Goal: Task Accomplishment & Management: Use online tool/utility

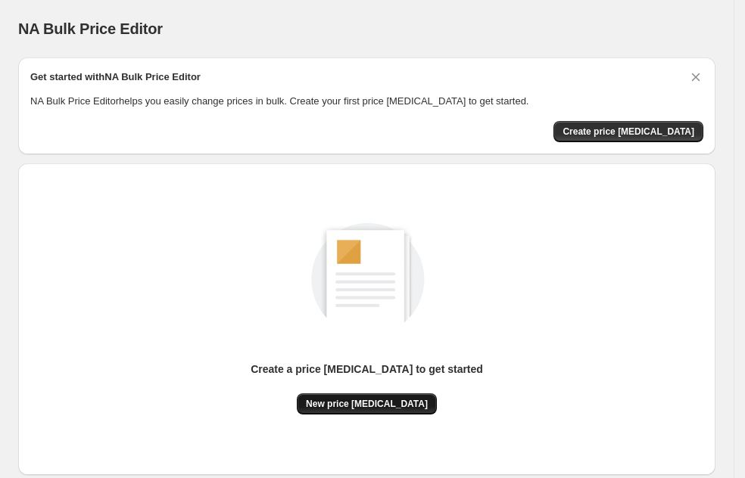
click at [360, 402] on span "New price change job" at bounding box center [367, 404] width 122 height 12
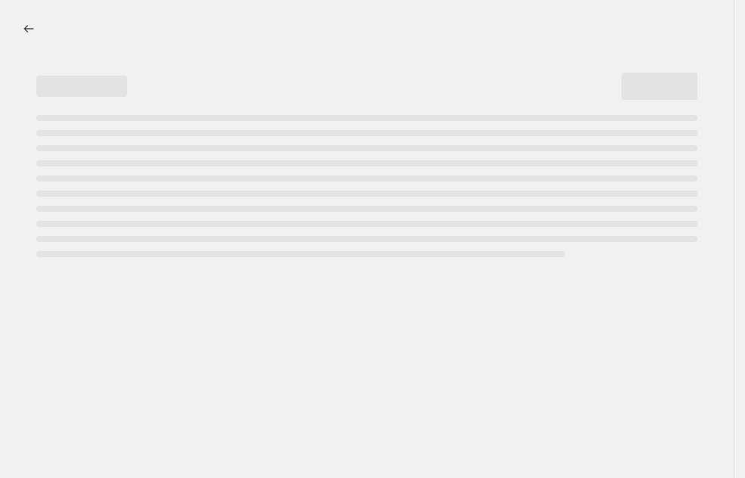
select select "percentage"
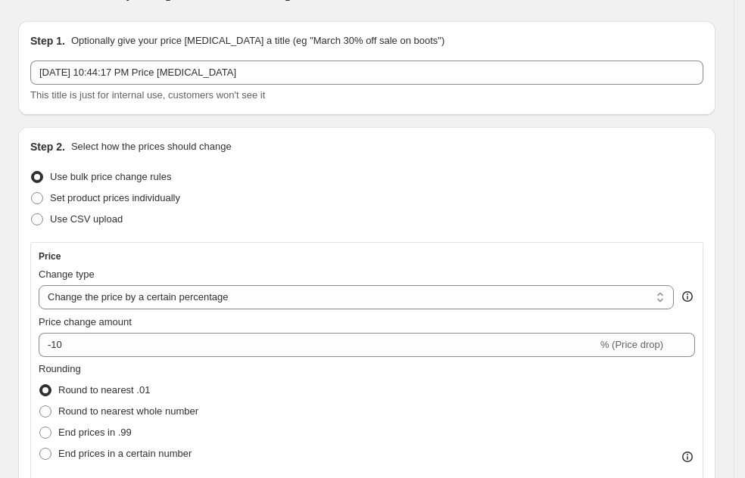
scroll to position [39, 0]
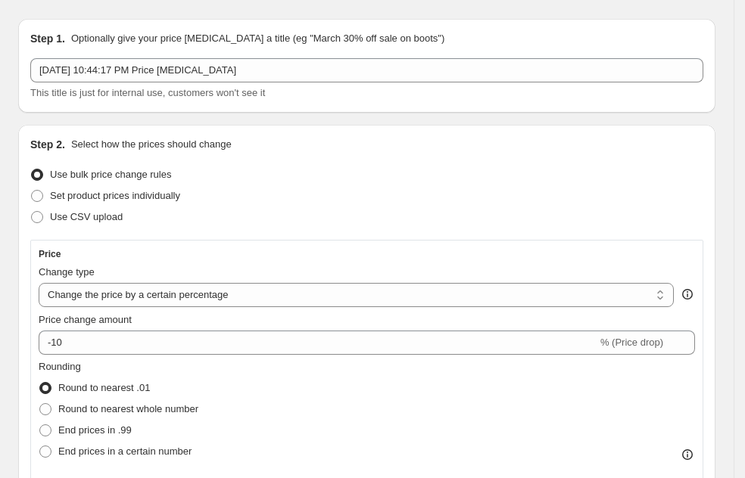
click at [204, 86] on div "This title is just for internal use, customers won't see it" at bounding box center [366, 93] width 673 height 15
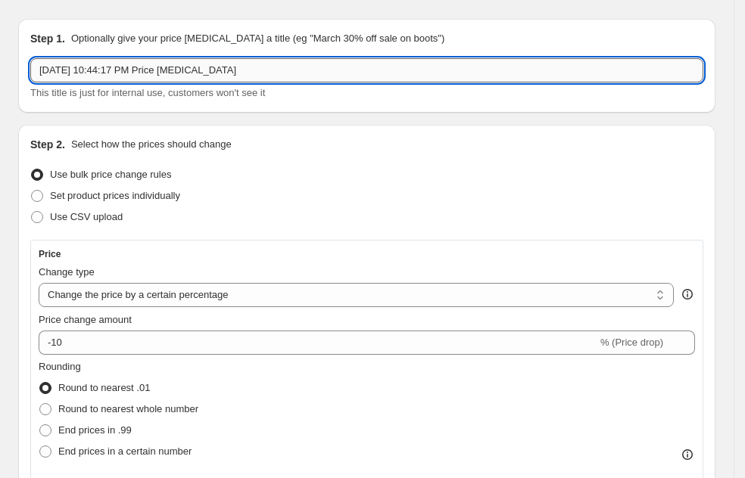
click at [204, 70] on input "Sep 19, 2025, 10:44:17 PM Price change job" at bounding box center [366, 70] width 673 height 24
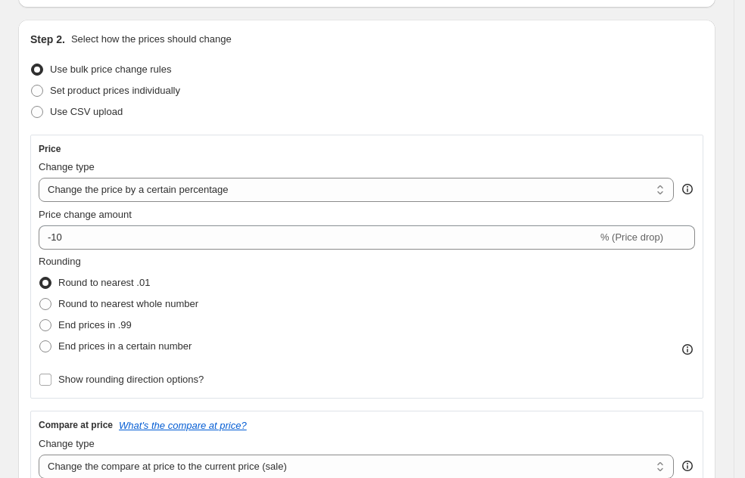
scroll to position [148, 0]
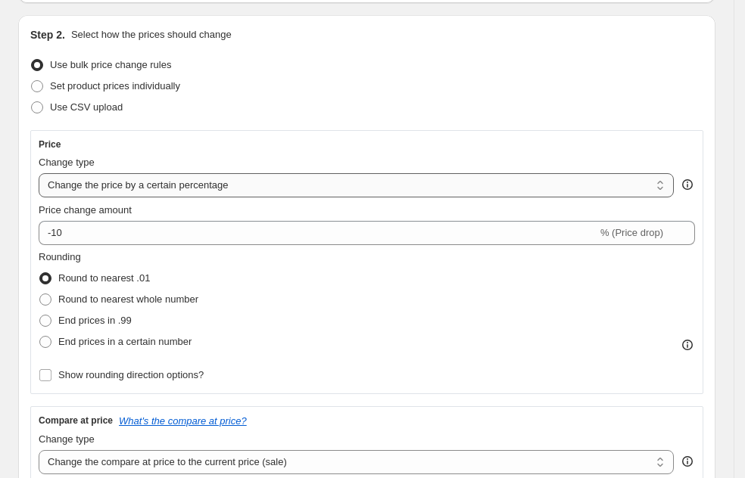
type input "INCREASE MOISSANITE 50%"
click at [134, 186] on select "Change the price to a certain amount Change the price by a certain amount Chang…" at bounding box center [356, 185] width 635 height 24
click at [39, 173] on select "Change the price to a certain amount Change the price by a certain amount Chang…" at bounding box center [356, 185] width 635 height 24
click at [158, 215] on div "Price change amount" at bounding box center [367, 210] width 656 height 15
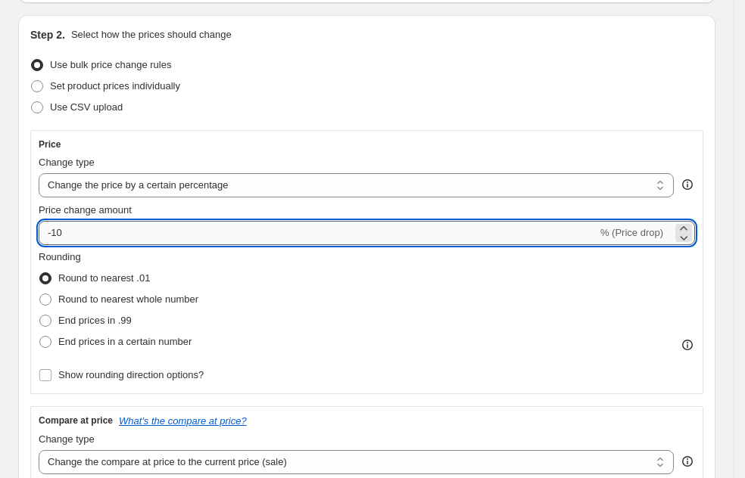
click at [158, 226] on input "-10" at bounding box center [318, 233] width 559 height 24
type input "-1"
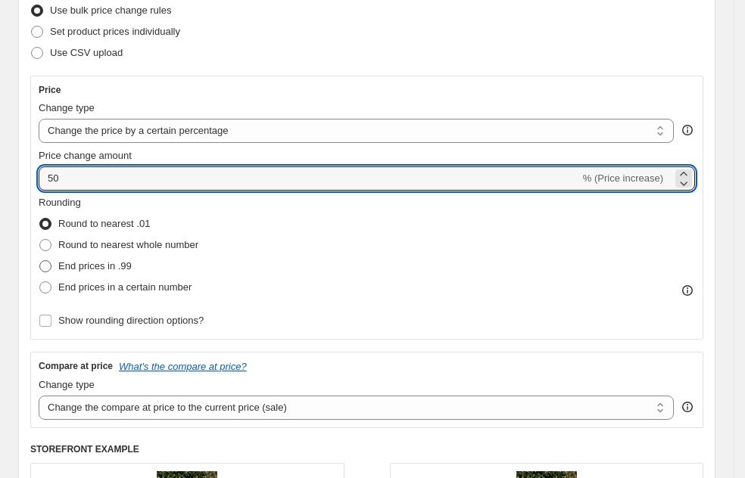
type input "50"
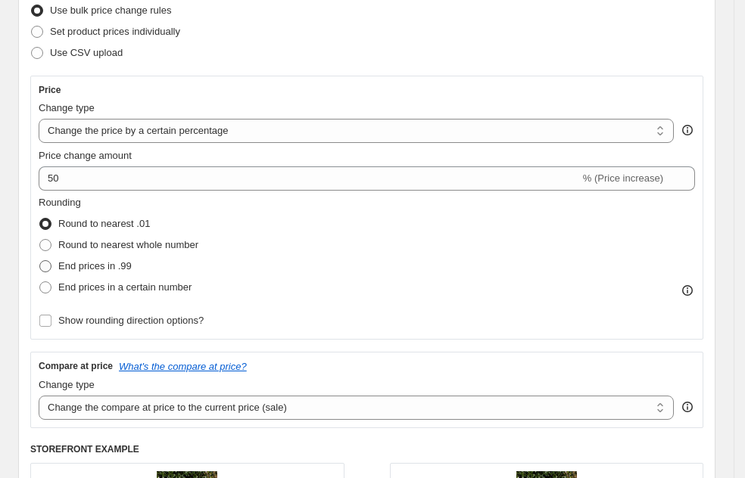
click at [114, 263] on span "End prices in .99" at bounding box center [94, 265] width 73 height 11
click at [40, 261] on input "End prices in .99" at bounding box center [39, 260] width 1 height 1
radio input "true"
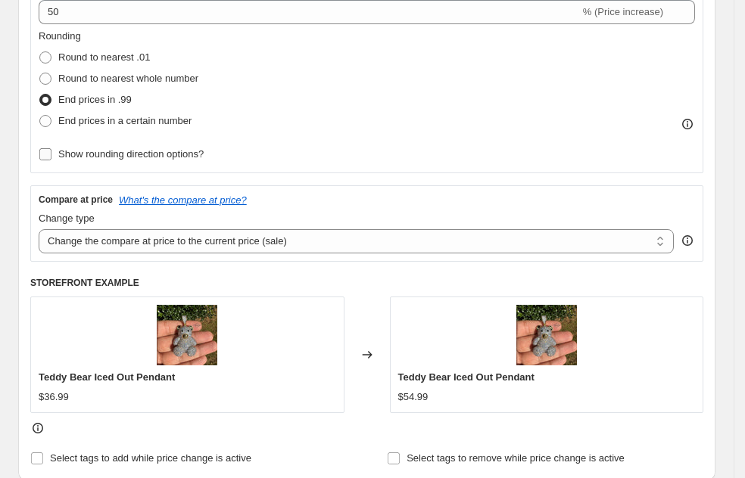
scroll to position [375, 0]
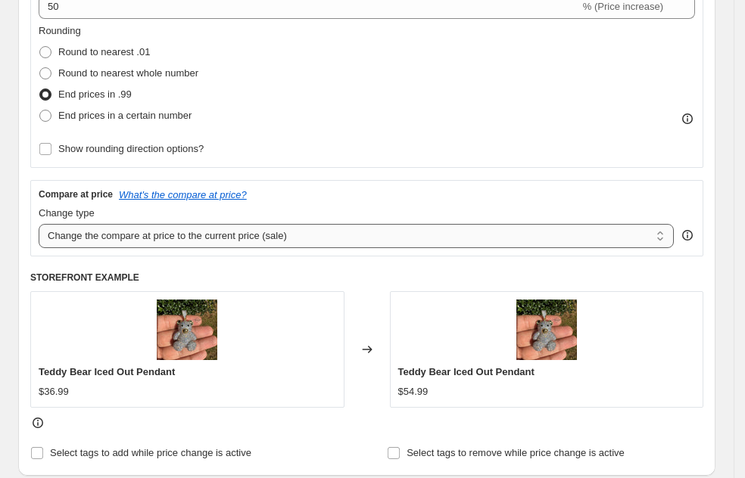
click at [144, 232] on select "Change the compare at price to the current price (sale) Change the compare at p…" at bounding box center [356, 236] width 635 height 24
click at [39, 224] on select "Change the compare at price to the current price (sale) Change the compare at p…" at bounding box center [356, 236] width 635 height 24
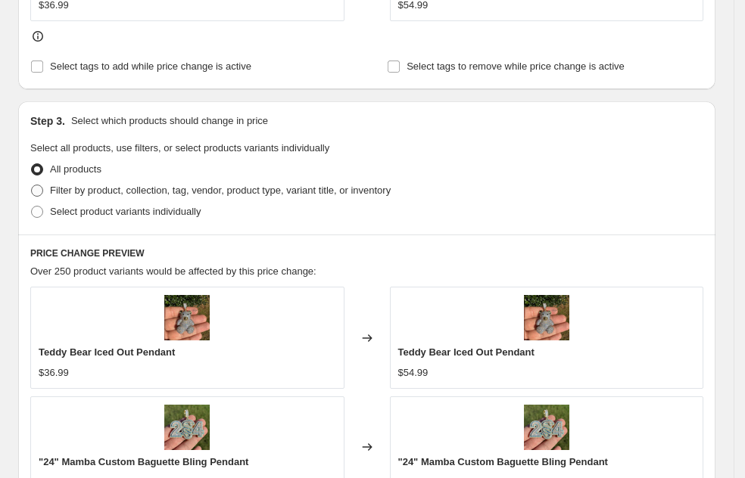
scroll to position [765, 0]
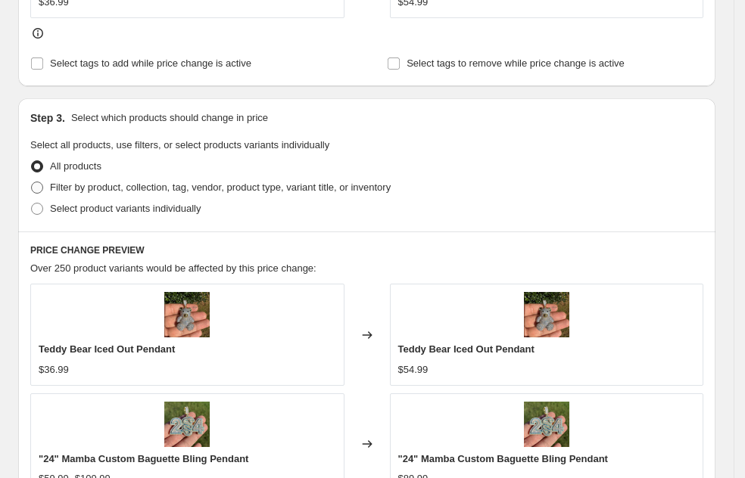
click at [101, 182] on span "Filter by product, collection, tag, vendor, product type, variant title, or inv…" at bounding box center [220, 187] width 341 height 11
click at [32, 182] on input "Filter by product, collection, tag, vendor, product type, variant title, or inv…" at bounding box center [31, 182] width 1 height 1
radio input "true"
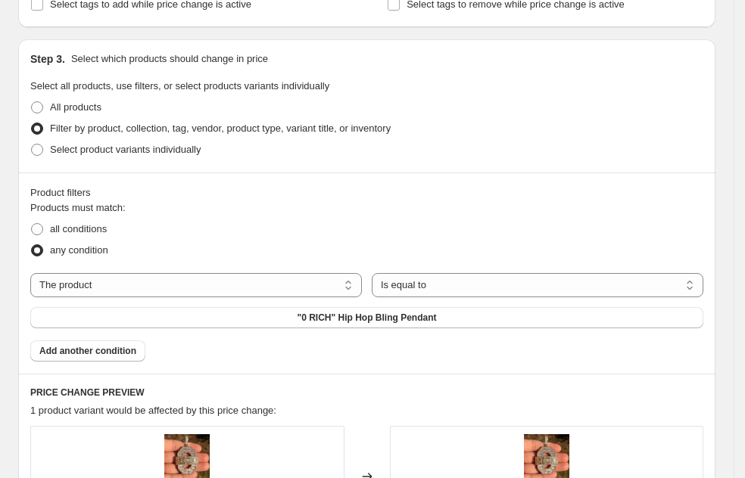
scroll to position [829, 0]
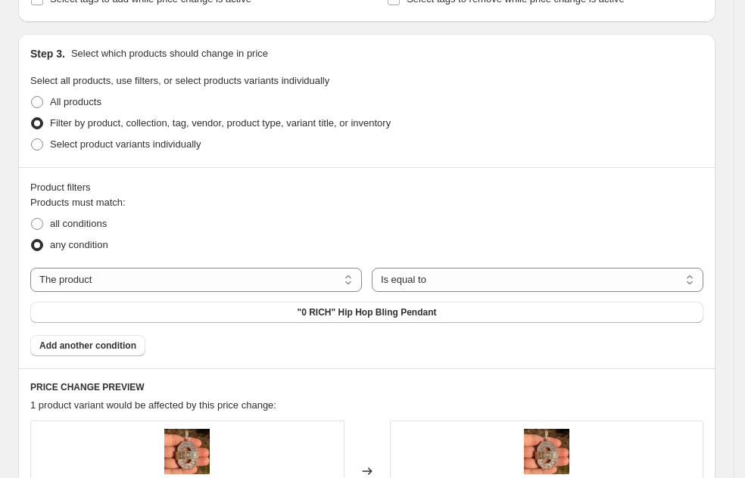
click at [173, 298] on div "The product The product's collection The product's tag The product's vendor The…" at bounding box center [366, 295] width 673 height 55
click at [184, 307] on button ""0 RICH" Hip Hop Bling Pendant" at bounding box center [366, 312] width 673 height 21
click at [220, 284] on select "The product The product's collection The product's tag The product's vendor The…" at bounding box center [196, 280] width 332 height 24
select select "tag"
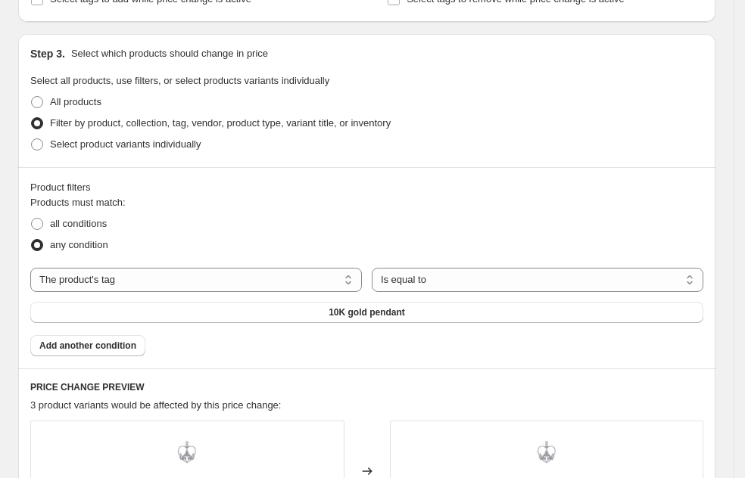
click at [262, 321] on div "Products must match: all conditions any condition The product The product's col…" at bounding box center [366, 275] width 673 height 161
click at [262, 315] on button "10K gold pendant" at bounding box center [366, 312] width 673 height 21
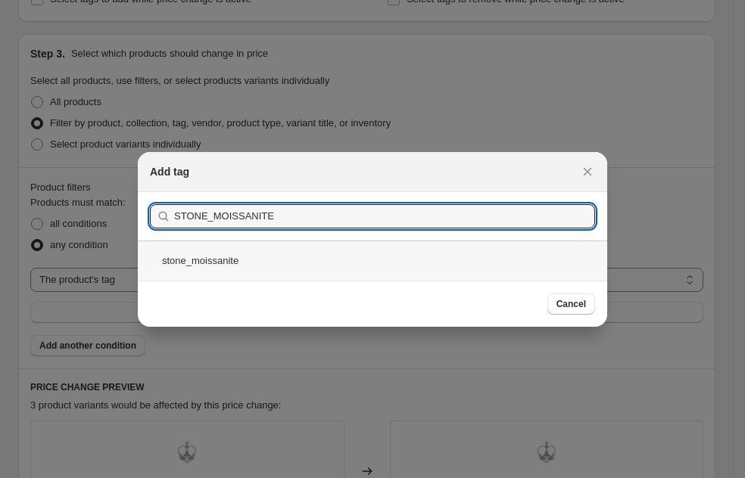
type input "STONE_MOISSANITE"
click at [253, 273] on div "stone_moissanite" at bounding box center [372, 261] width 469 height 40
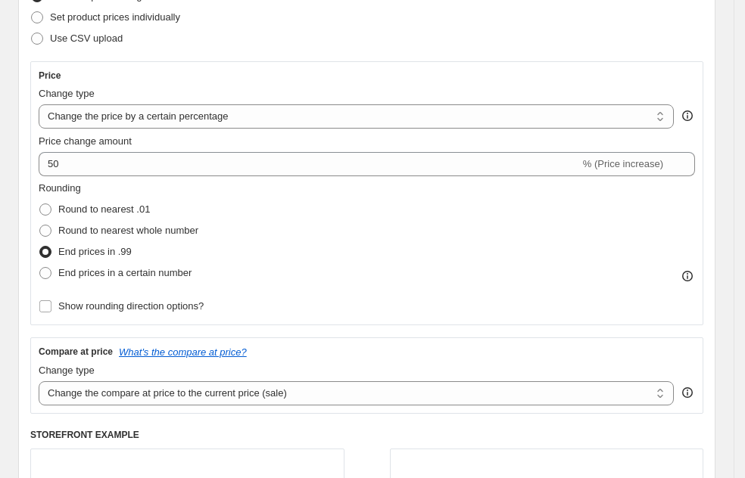
scroll to position [104, 0]
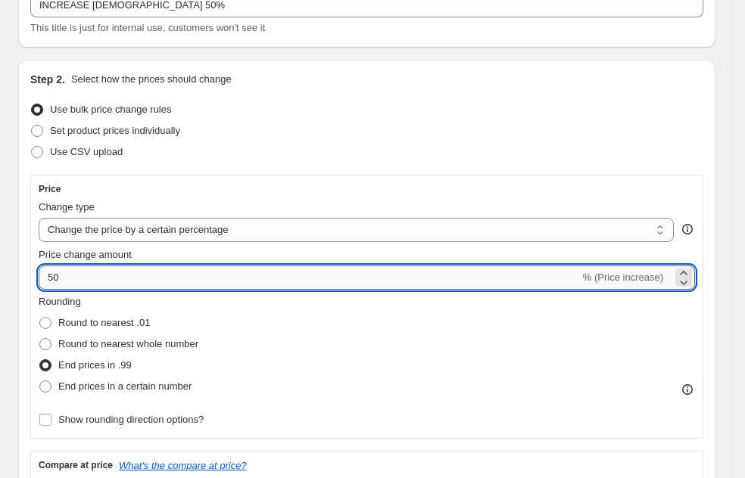
click at [61, 276] on input "50" at bounding box center [309, 278] width 541 height 24
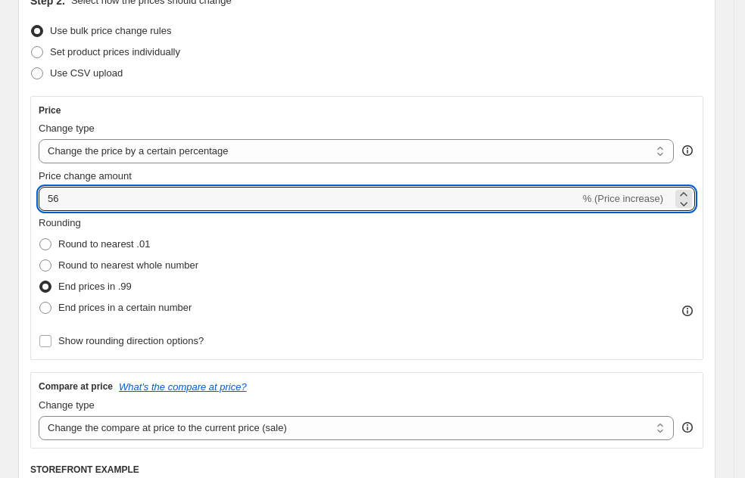
scroll to position [180, 0]
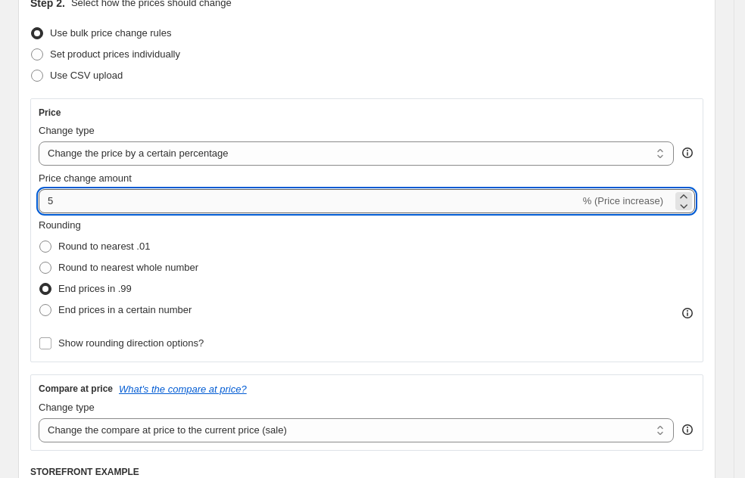
type input "50"
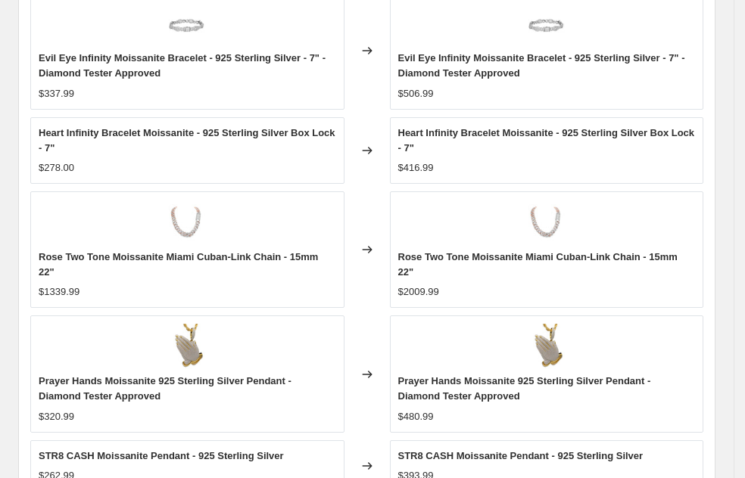
scroll to position [1590, 0]
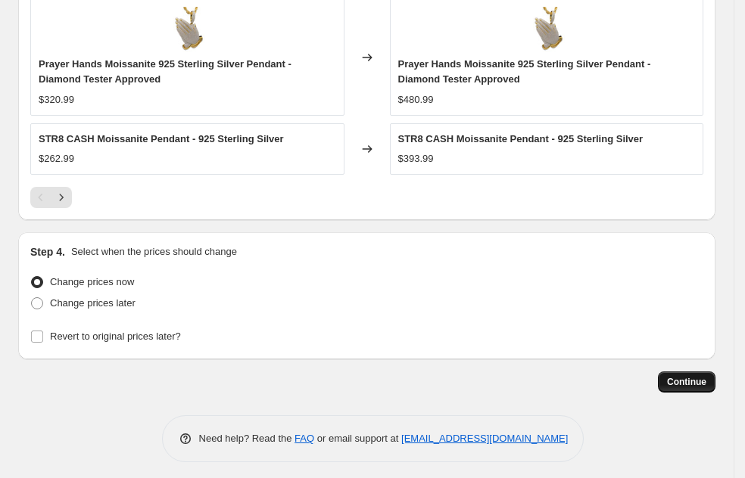
click at [697, 372] on button "Continue" at bounding box center [687, 382] width 58 height 21
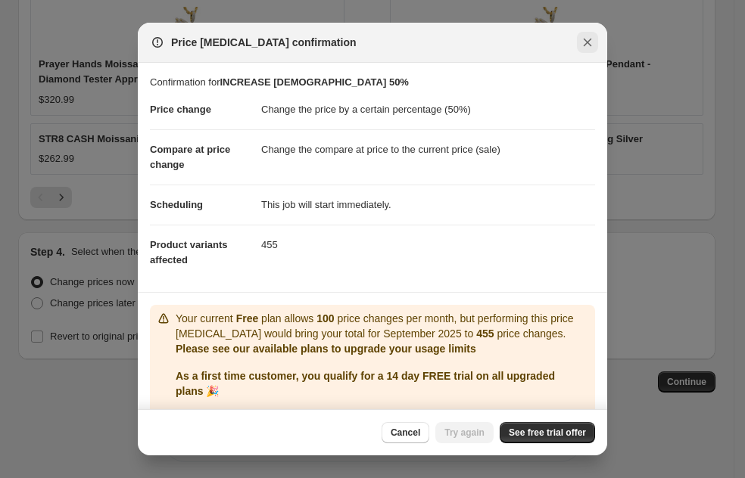
click at [593, 41] on icon "Close" at bounding box center [587, 42] width 15 height 15
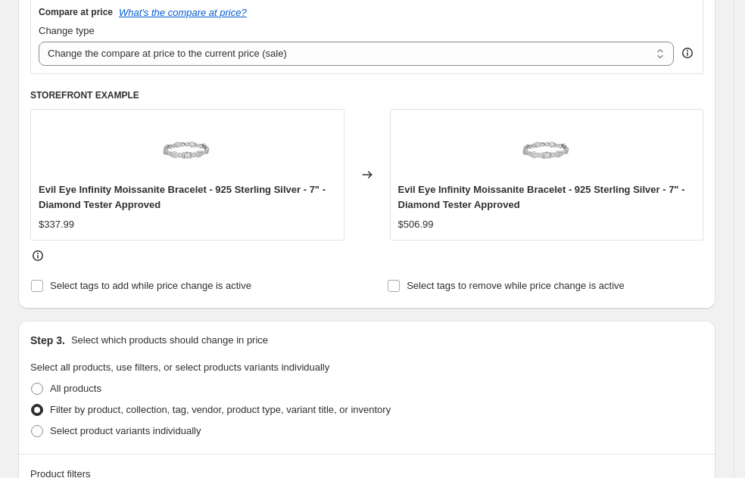
scroll to position [412, 0]
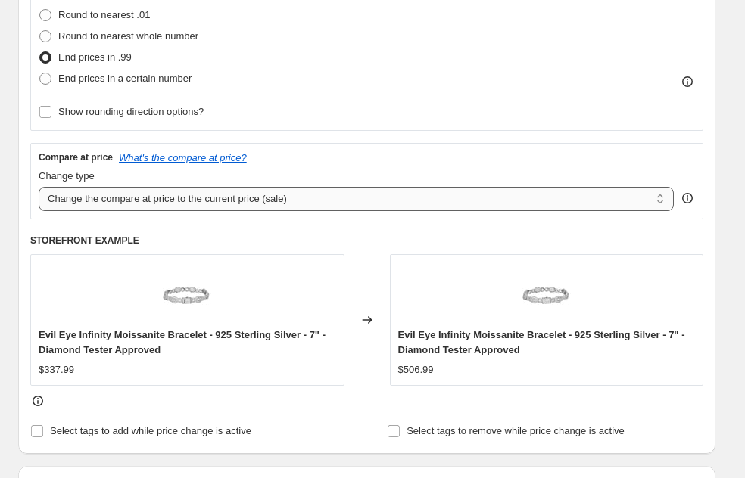
click at [198, 202] on select "Change the compare at price to the current price (sale) Change the compare at p…" at bounding box center [356, 199] width 635 height 24
select select "percentage"
click at [39, 187] on select "Change the compare at price to the current price (sale) Change the compare at p…" at bounding box center [356, 199] width 635 height 24
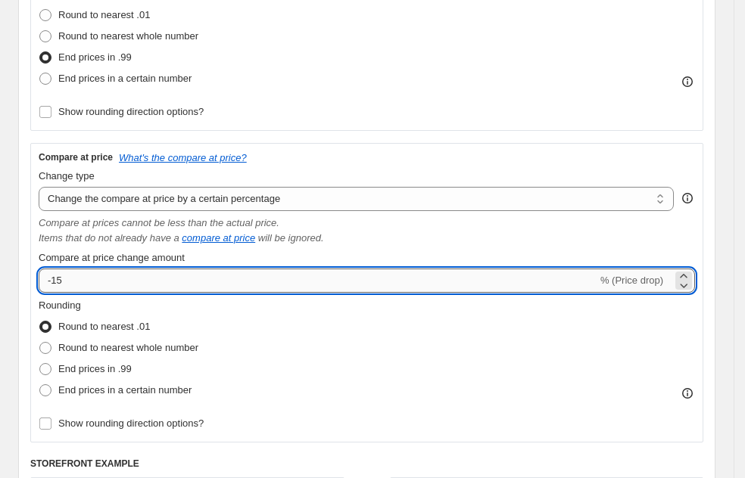
click at [300, 286] on input "-15" at bounding box center [318, 281] width 559 height 24
type input "-1"
click at [182, 278] on input "Compare at price change amount" at bounding box center [345, 281] width 612 height 24
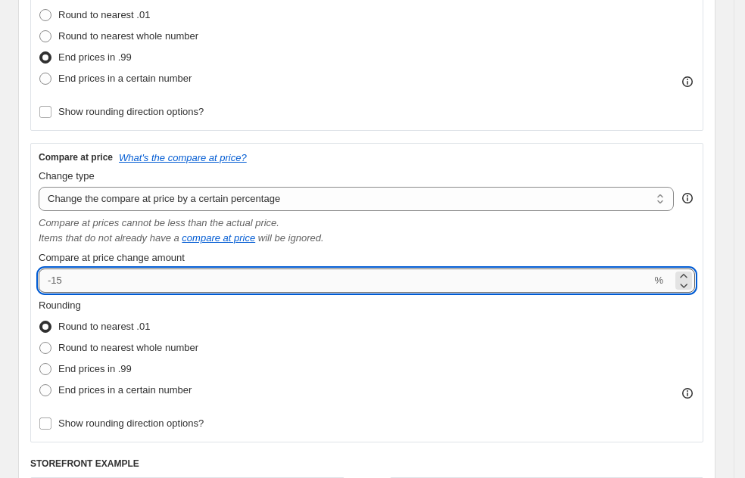
click at [177, 278] on input "Compare at price change amount" at bounding box center [345, 281] width 612 height 24
type input "5"
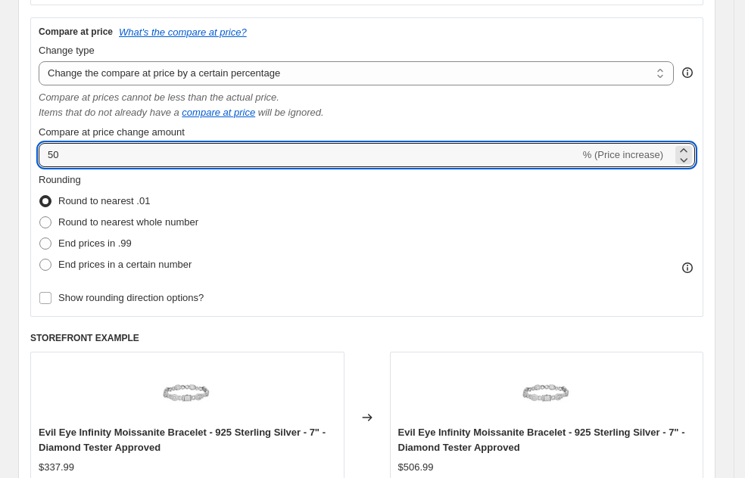
scroll to position [561, 0]
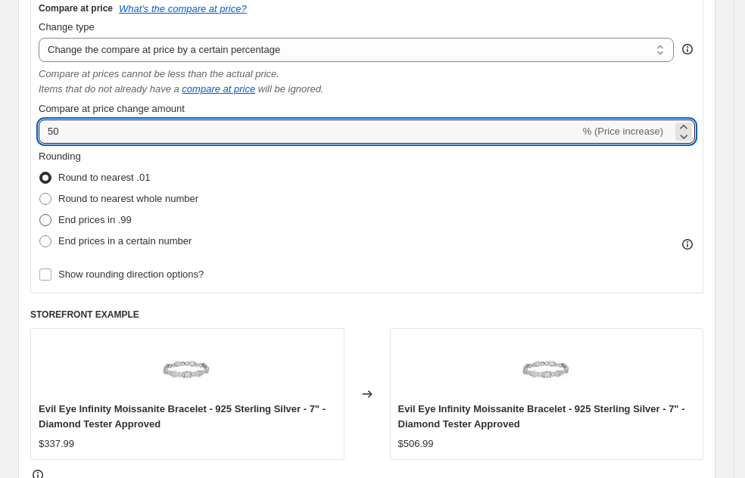
type input "50"
click at [127, 226] on span "End prices in .99" at bounding box center [94, 220] width 73 height 15
click at [40, 215] on input "End prices in .99" at bounding box center [39, 214] width 1 height 1
radio input "true"
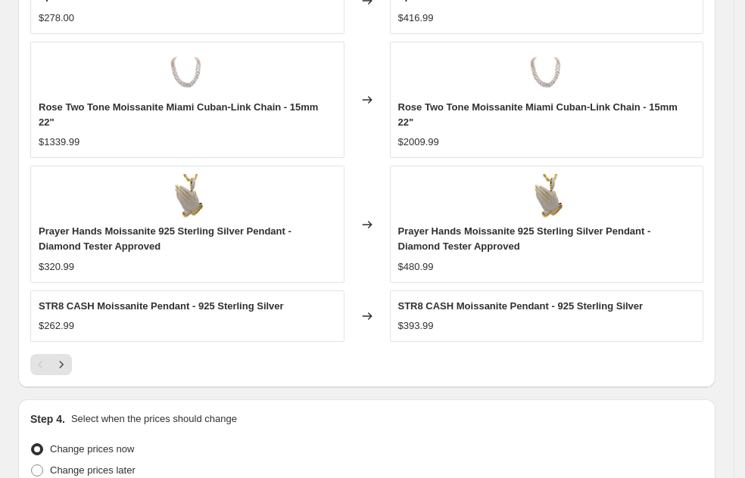
scroll to position [1813, 0]
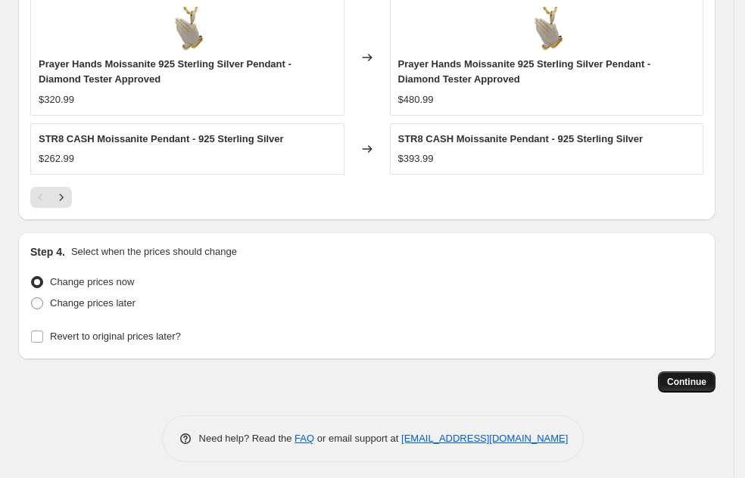
click at [706, 372] on button "Continue" at bounding box center [687, 382] width 58 height 21
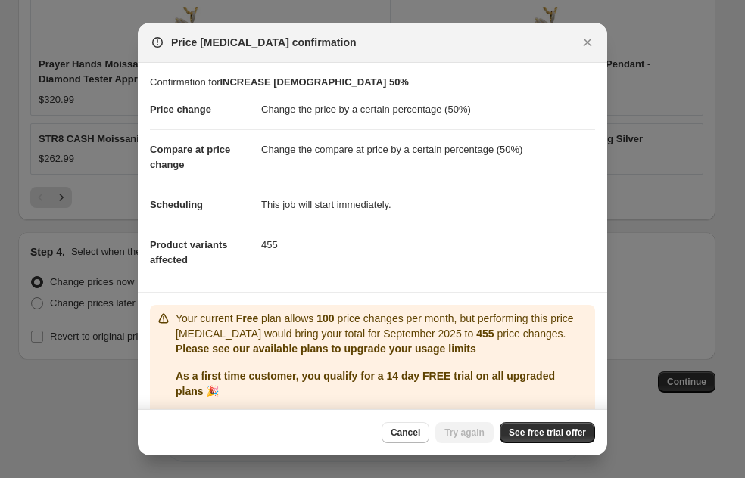
scroll to position [63, 0]
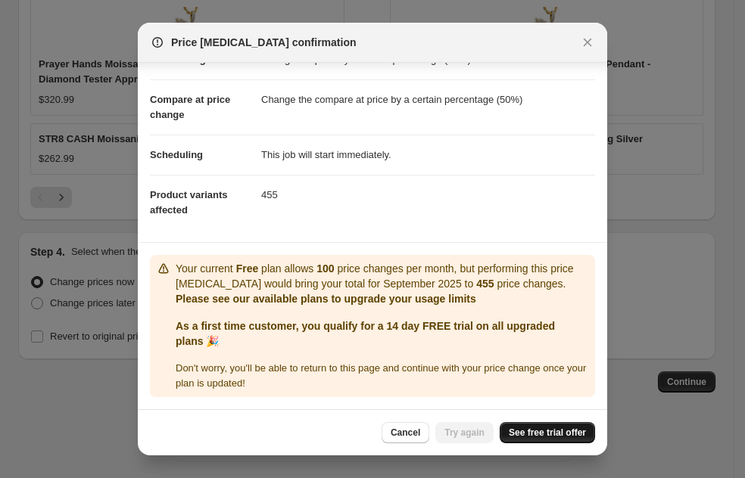
click at [530, 442] on link "See free trial offer" at bounding box center [547, 432] width 95 height 21
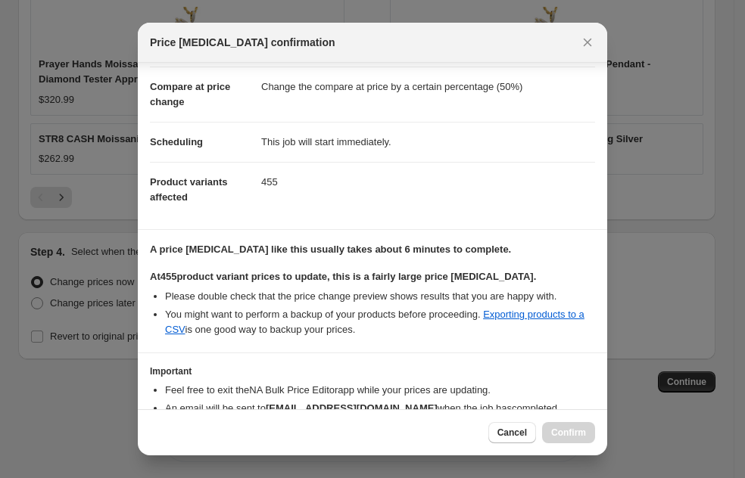
click at [553, 433] on div "Cancel Confirm" at bounding box center [541, 432] width 107 height 21
click at [527, 431] on button "Cancel" at bounding box center [512, 432] width 48 height 21
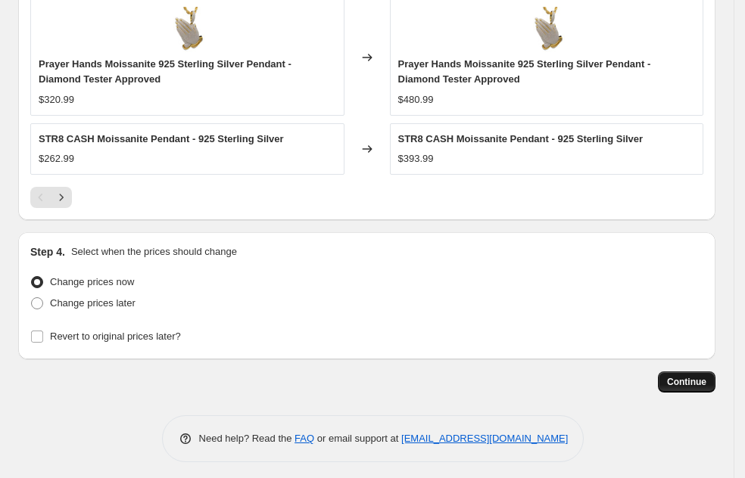
click at [678, 376] on span "Continue" at bounding box center [686, 382] width 39 height 12
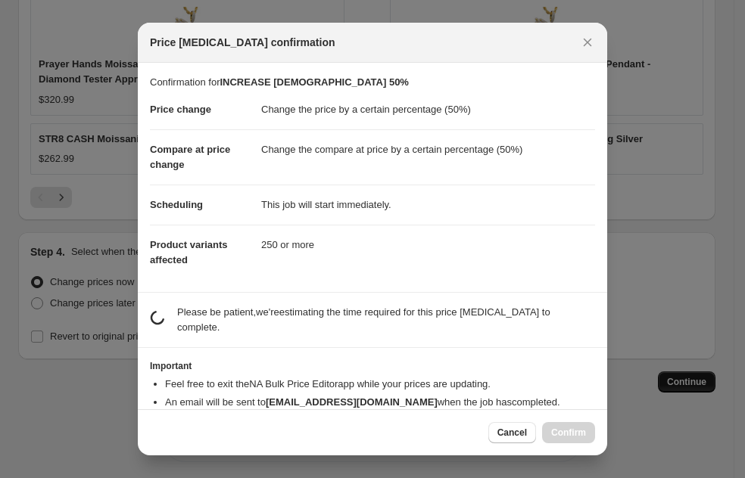
scroll to position [0, 0]
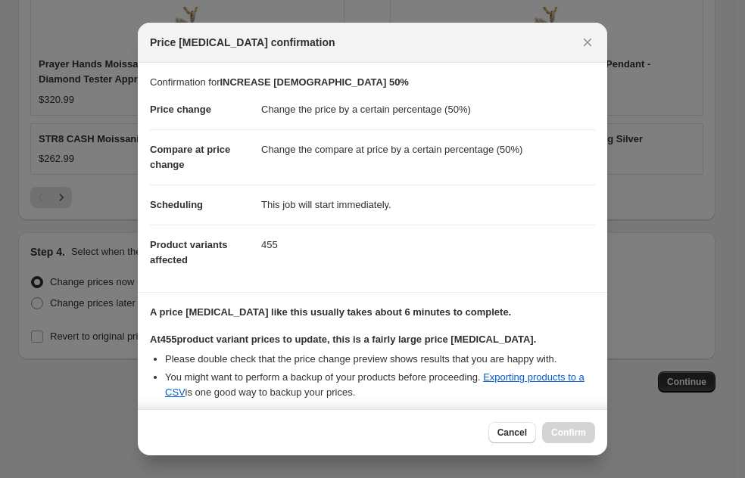
click at [582, 431] on div "Cancel Confirm" at bounding box center [541, 432] width 107 height 21
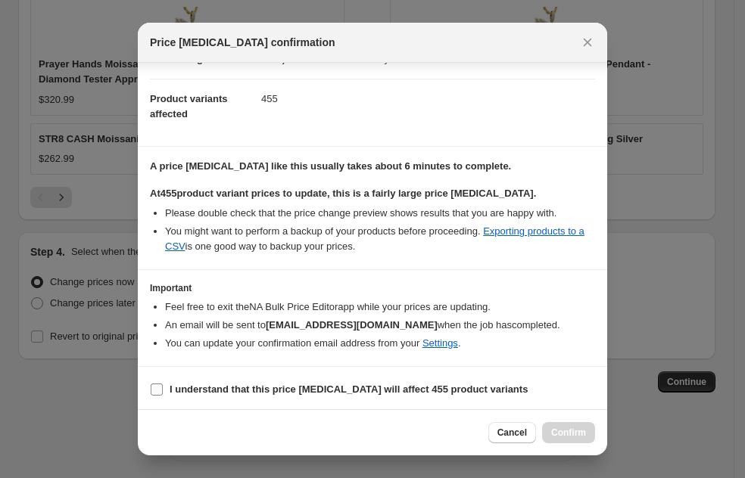
click at [381, 391] on b "I understand that this price change job will affect 455 product variants" at bounding box center [349, 389] width 358 height 11
click at [163, 391] on input "I understand that this price change job will affect 455 product variants" at bounding box center [157, 390] width 12 height 12
checkbox input "true"
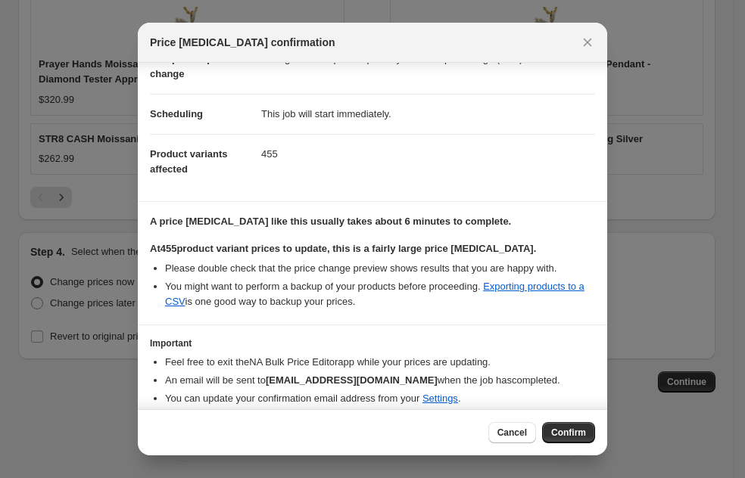
scroll to position [0, 0]
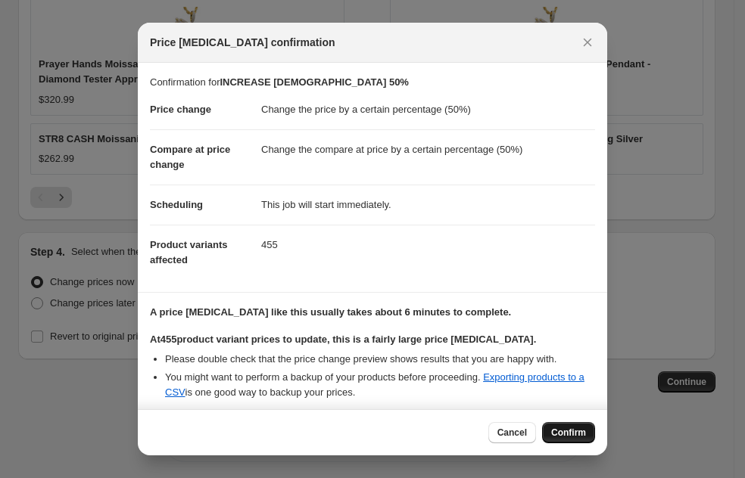
click at [572, 428] on span "Confirm" at bounding box center [568, 433] width 35 height 12
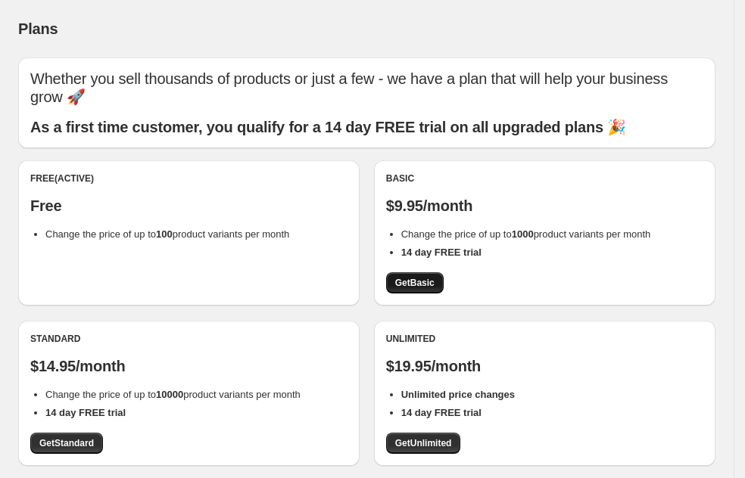
click at [420, 279] on span "Get Basic" at bounding box center [414, 283] width 39 height 12
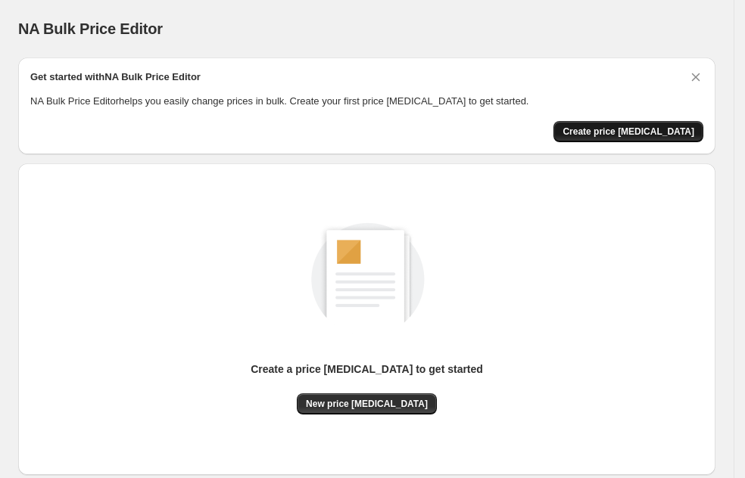
click at [640, 128] on span "Create price change job" at bounding box center [628, 132] width 132 height 12
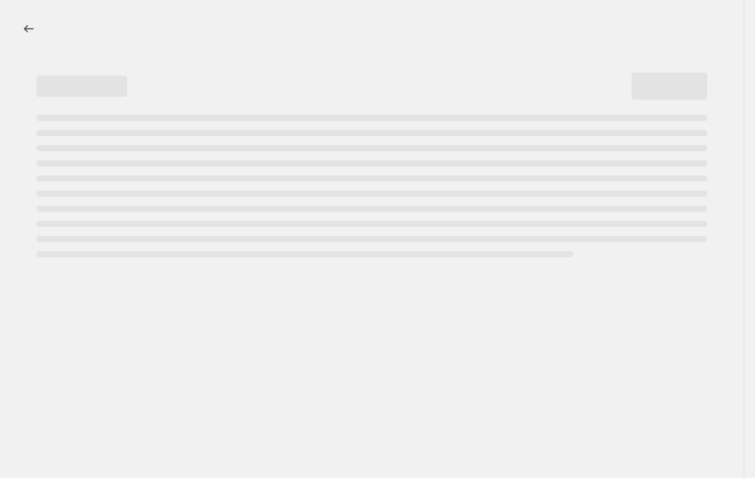
select select "percentage"
